Goal: Transaction & Acquisition: Purchase product/service

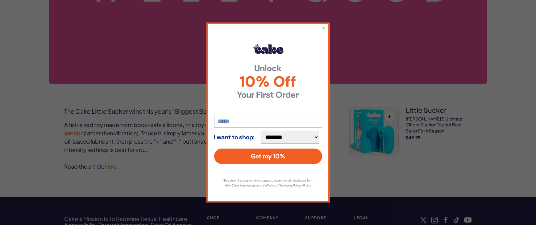
scroll to position [235, 0]
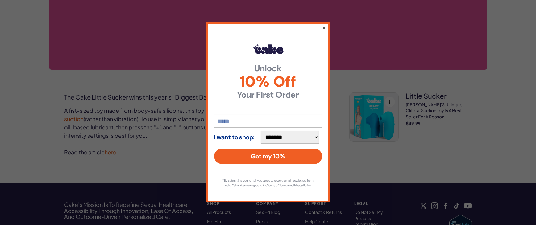
click at [322, 25] on button "×" at bounding box center [323, 27] width 4 height 7
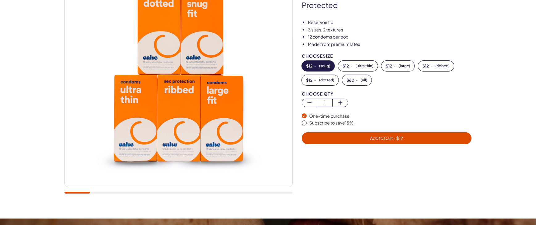
scroll to position [29, 0]
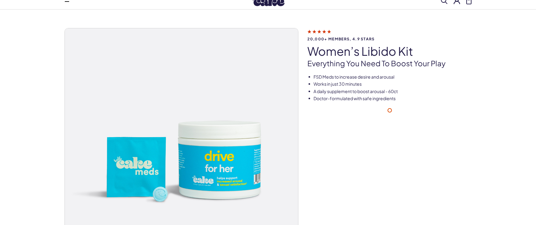
scroll to position [29, 0]
